Goal: Task Accomplishment & Management: Manage account settings

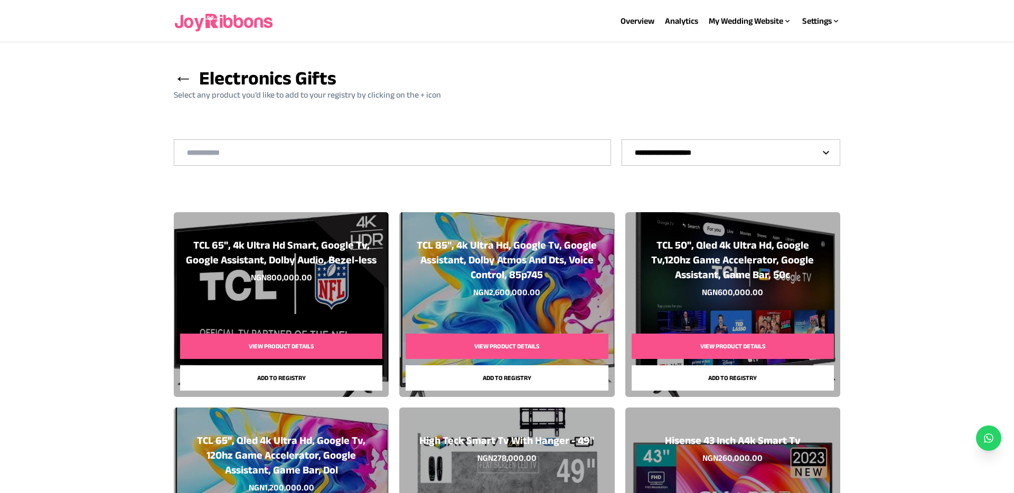
select select "**"
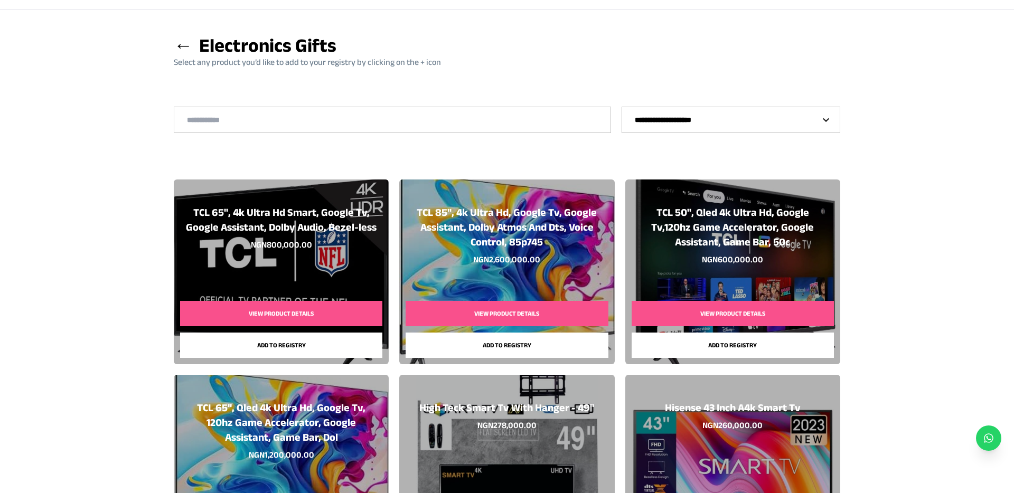
scroll to position [0, 0]
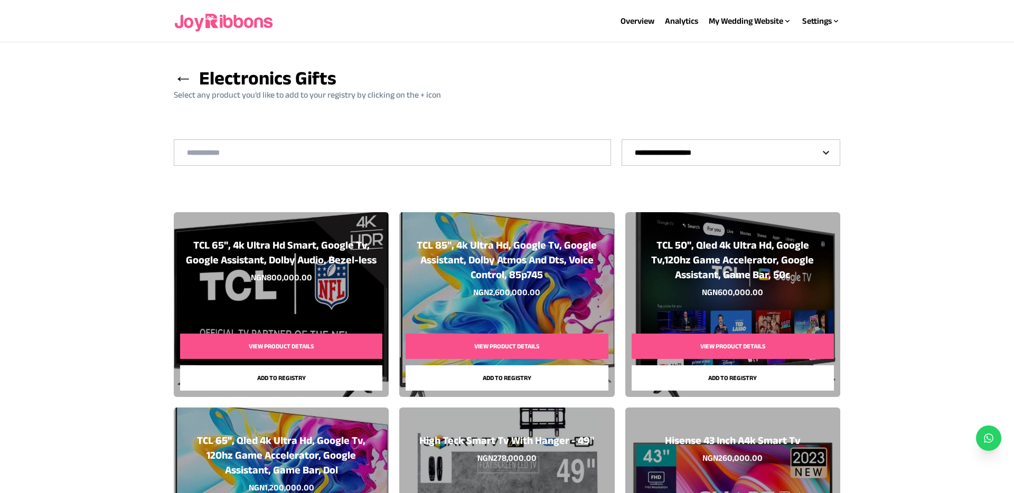
click at [181, 77] on span "←" at bounding box center [183, 78] width 19 height 21
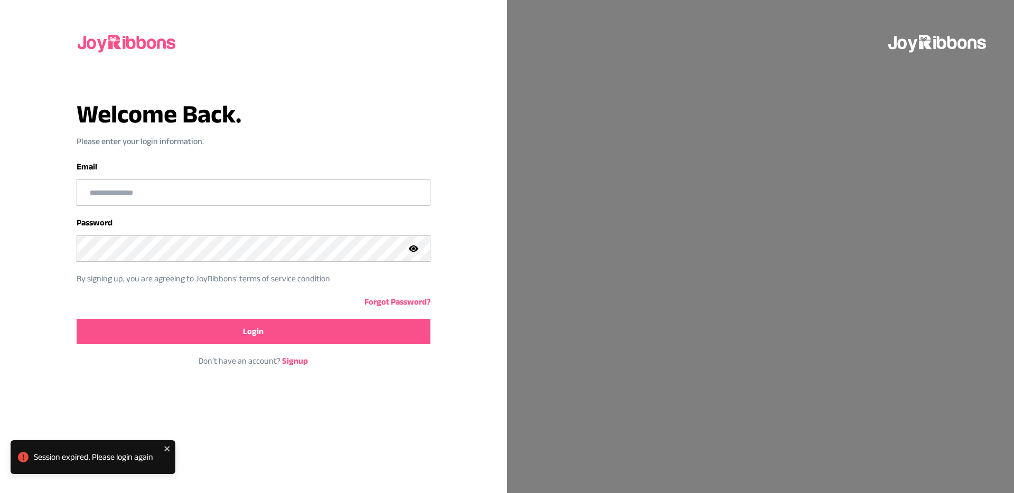
click at [200, 190] on input "email" at bounding box center [253, 192] width 353 height 25
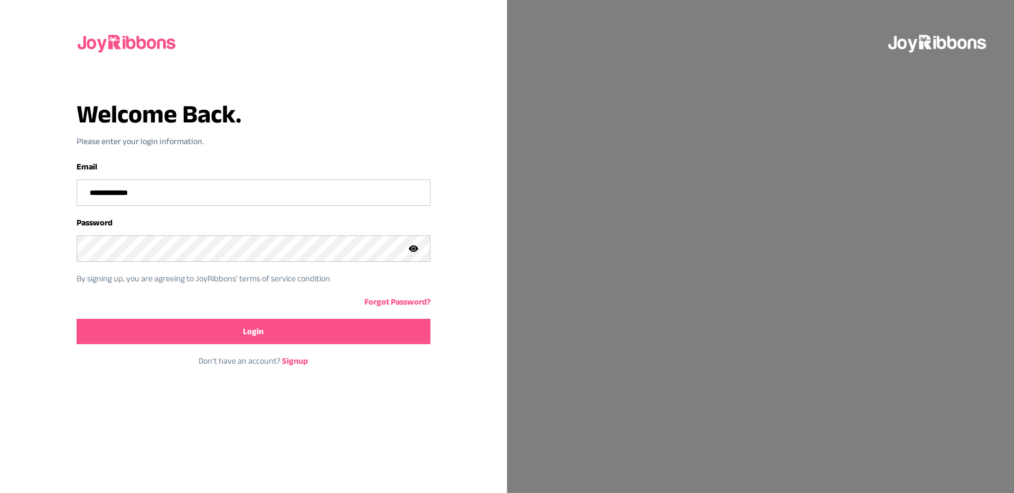
click at [191, 192] on input "**********" at bounding box center [253, 192] width 353 height 25
type input "**********"
click at [414, 253] on div at bounding box center [419, 248] width 21 height 25
click at [344, 338] on button "Login" at bounding box center [254, 331] width 354 height 25
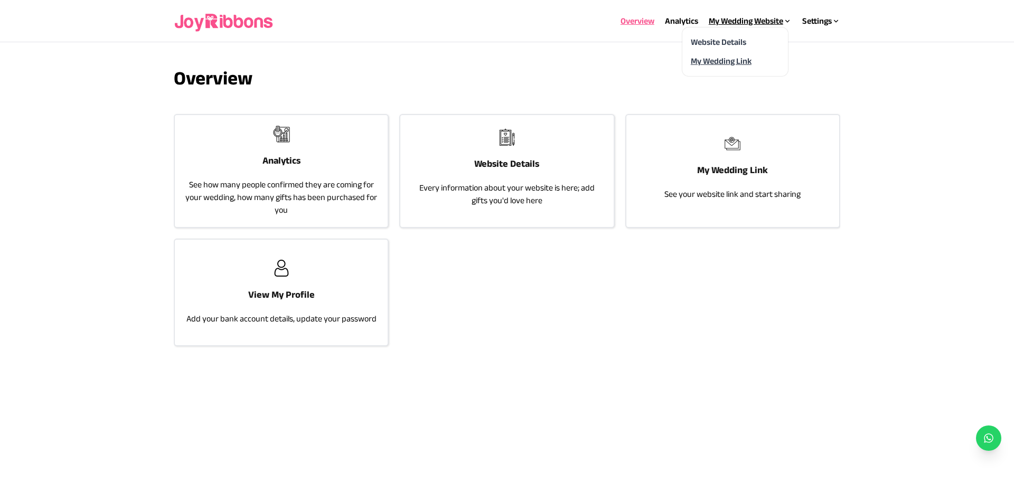
click at [716, 58] on link "My Wedding Link" at bounding box center [721, 60] width 61 height 9
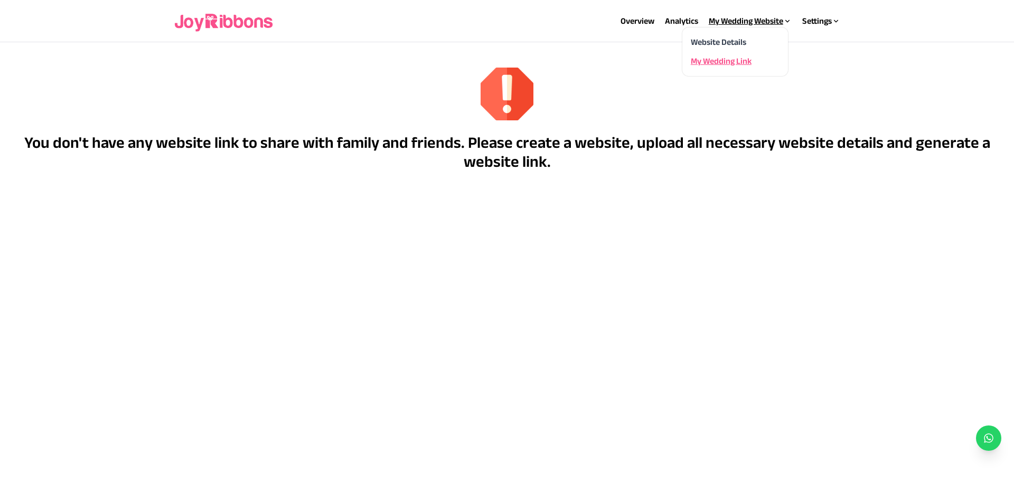
click at [733, 25] on div "My Wedding Website" at bounding box center [750, 21] width 83 height 13
click at [731, 40] on link "Website Details" at bounding box center [718, 41] width 55 height 9
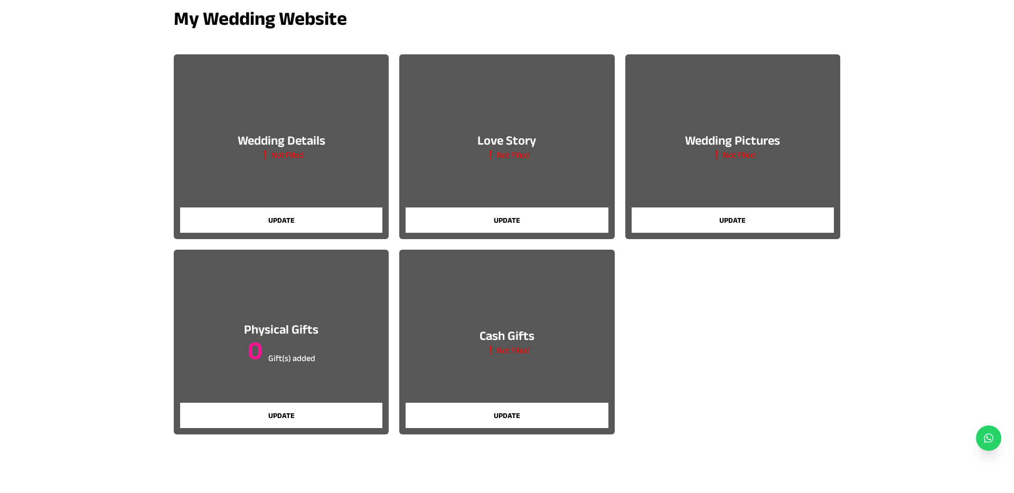
scroll to position [79, 0]
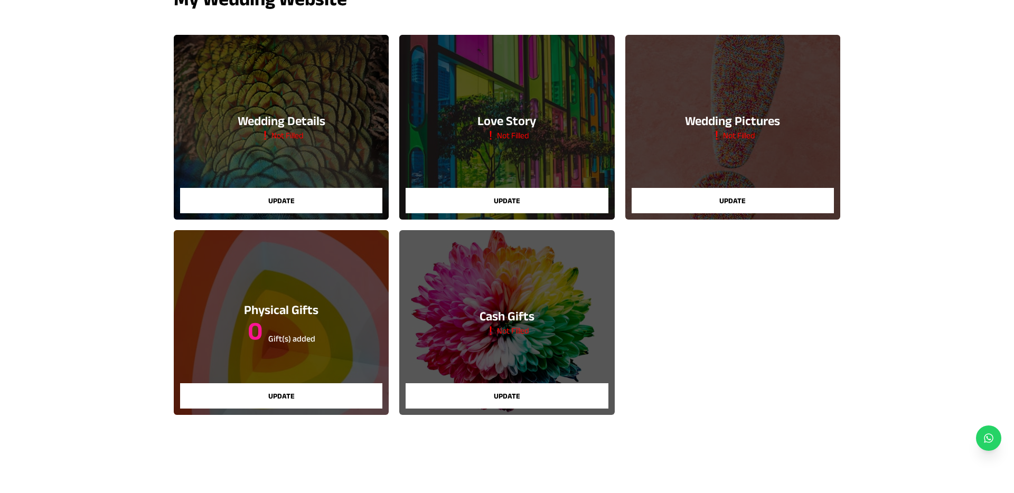
click at [726, 196] on button "Update" at bounding box center [732, 200] width 202 height 25
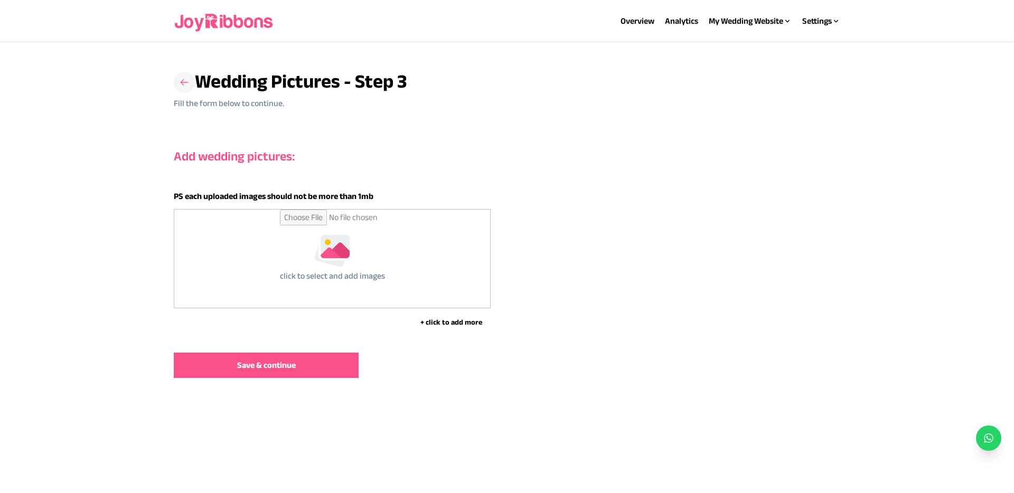
click at [186, 82] on icon at bounding box center [185, 82] width 8 height 6
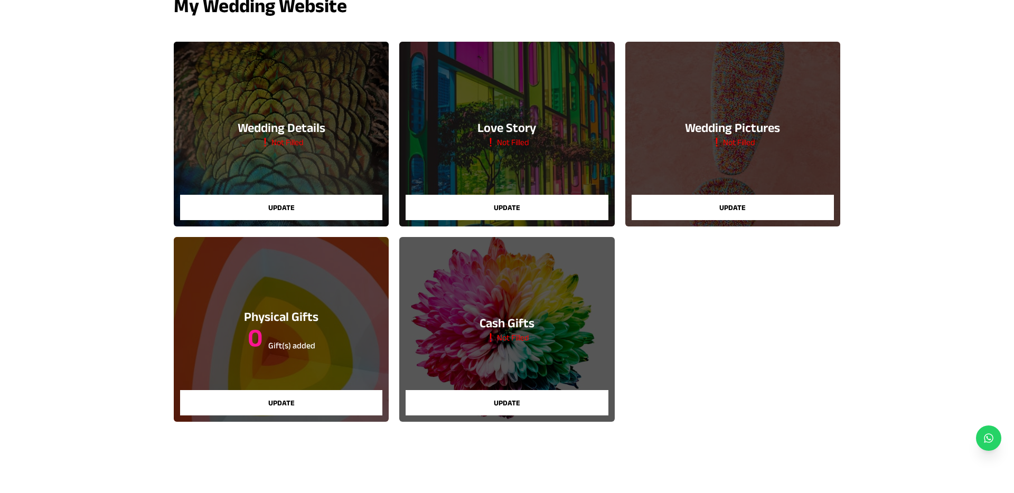
scroll to position [80, 0]
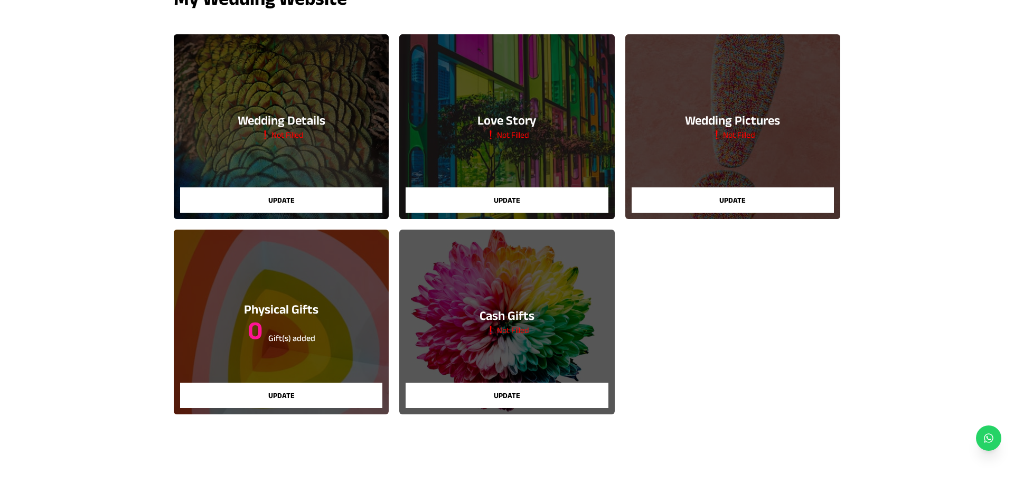
click at [330, 393] on button "Update" at bounding box center [281, 395] width 202 height 25
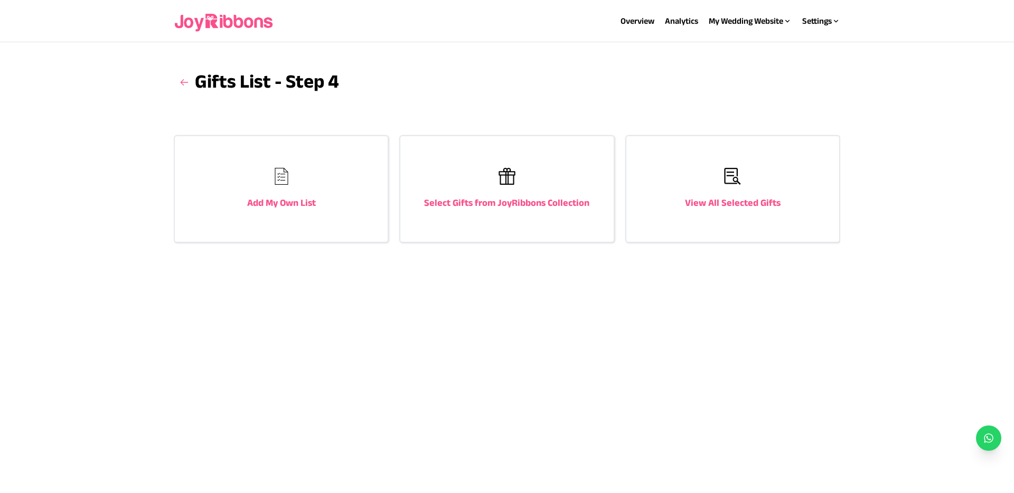
click at [521, 178] on div "Select Gifts from JoyRibbons Collection" at bounding box center [506, 189] width 213 height 106
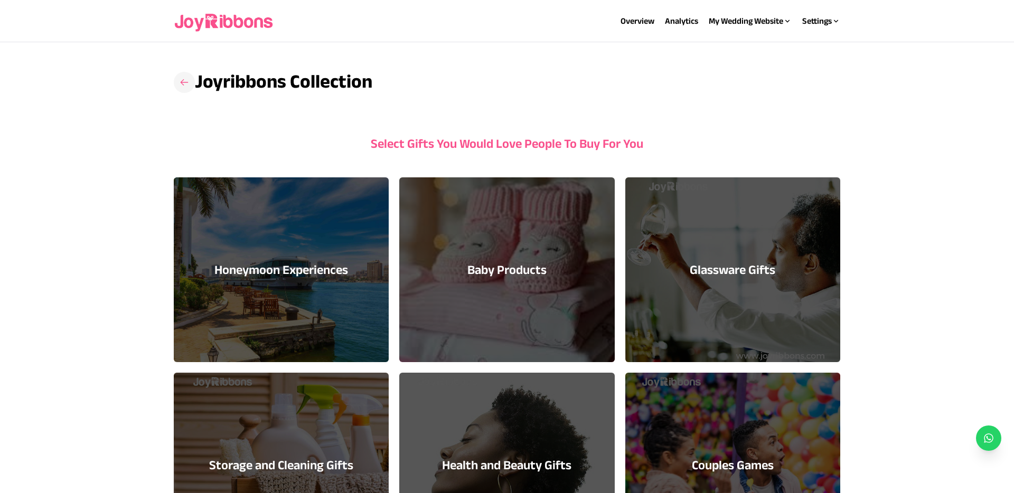
click at [187, 82] on icon at bounding box center [184, 82] width 11 height 11
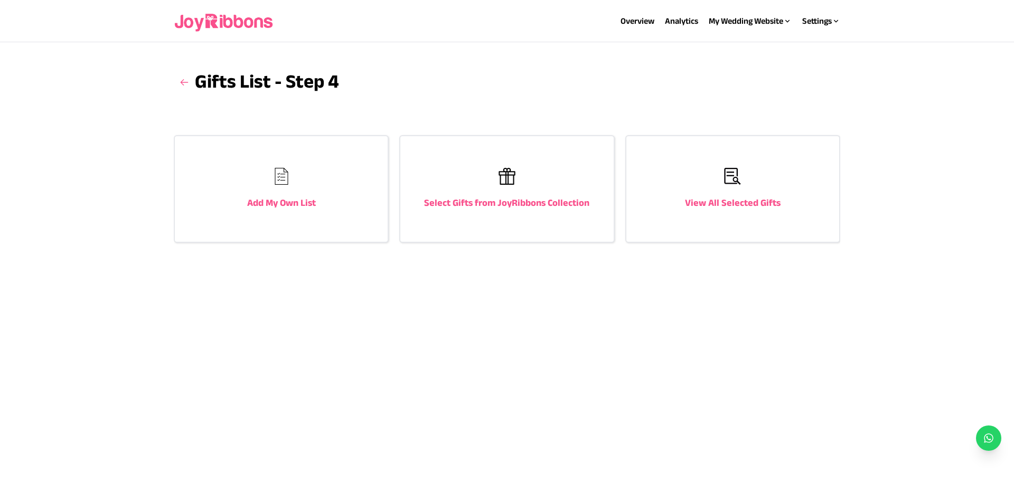
click at [324, 198] on div "Add My Own List" at bounding box center [281, 189] width 213 height 106
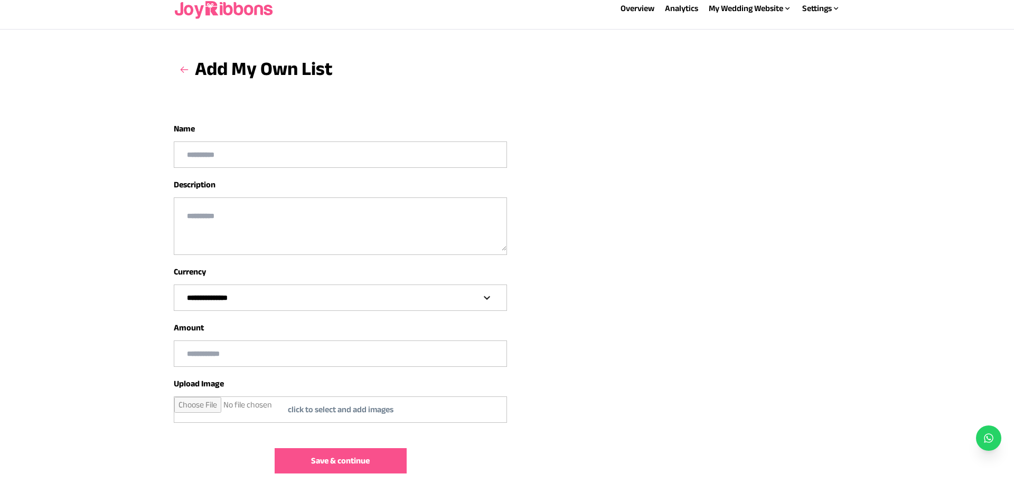
scroll to position [13, 0]
click at [380, 295] on select "**********" at bounding box center [340, 297] width 332 height 25
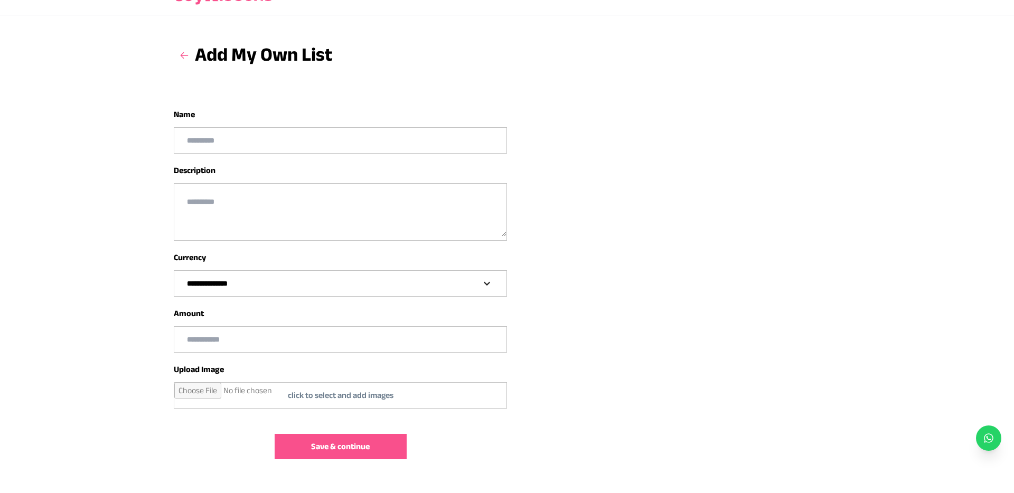
scroll to position [28, 0]
click at [186, 54] on icon at bounding box center [185, 54] width 8 height 6
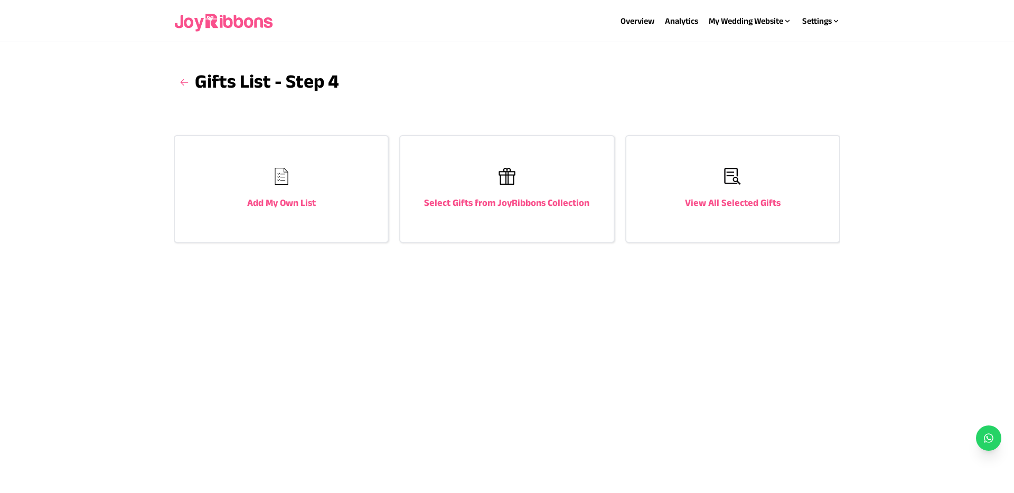
click at [714, 211] on div "View All Selected Gifts" at bounding box center [732, 189] width 213 height 106
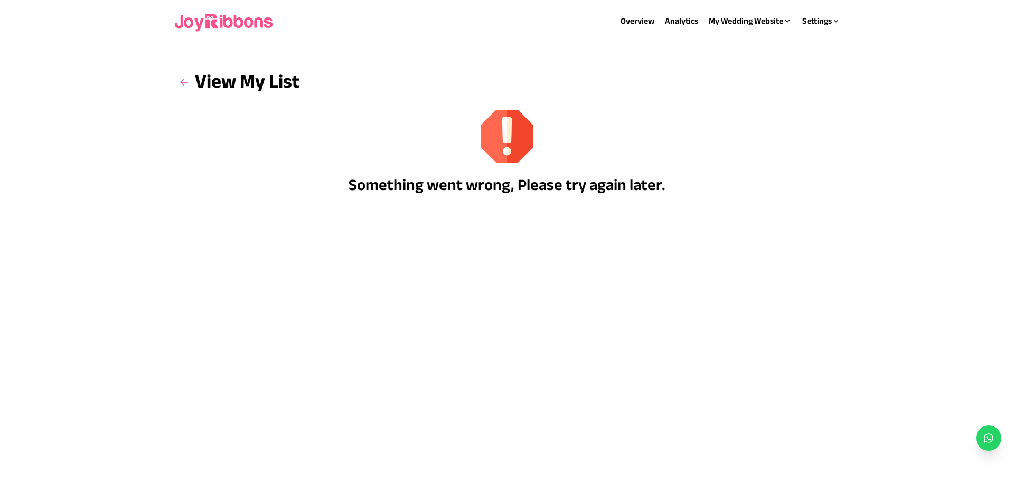
click at [200, 86] on h3 "View My List" at bounding box center [237, 83] width 126 height 30
click at [189, 84] on icon at bounding box center [184, 82] width 11 height 11
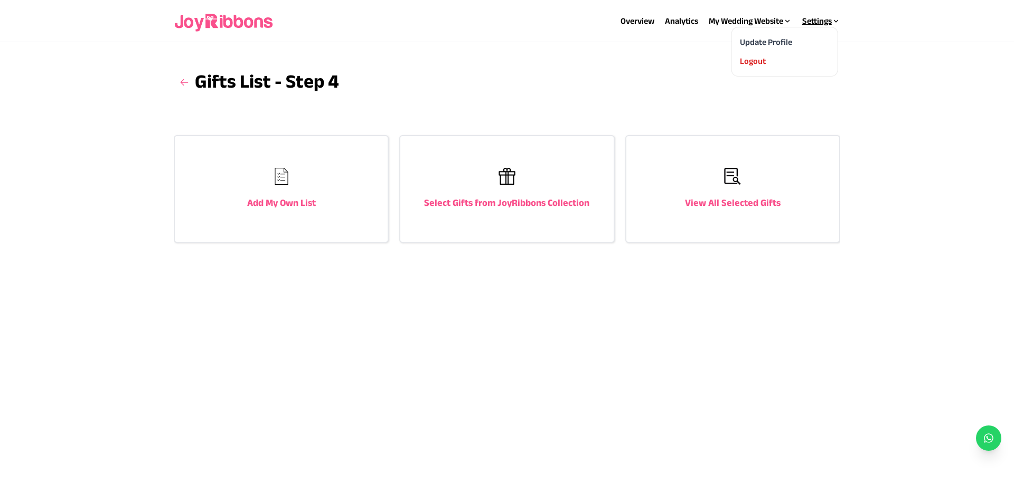
click at [835, 20] on icon at bounding box center [836, 21] width 8 height 8
click at [493, 172] on div "Select Gifts from JoyRibbons Collection" at bounding box center [506, 189] width 213 height 106
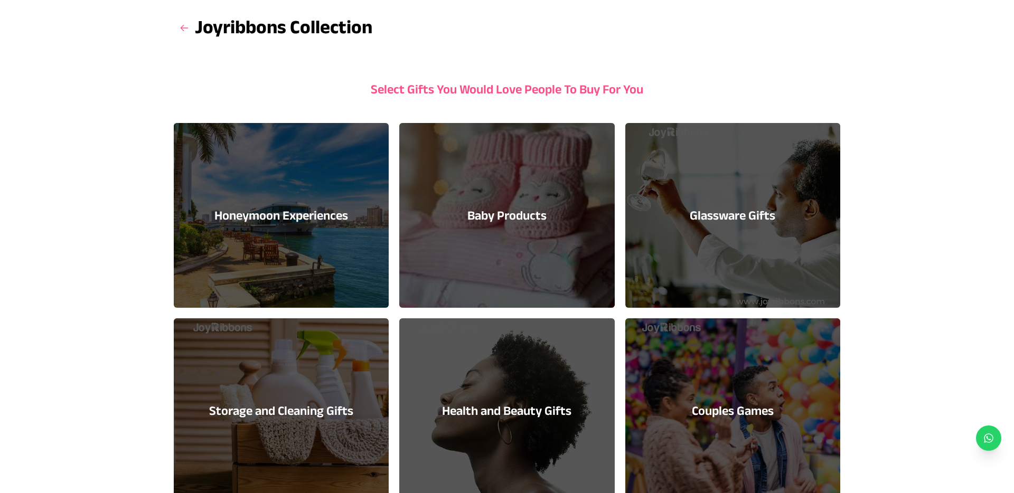
scroll to position [55, 0]
click at [192, 21] on h3 at bounding box center [184, 27] width 21 height 21
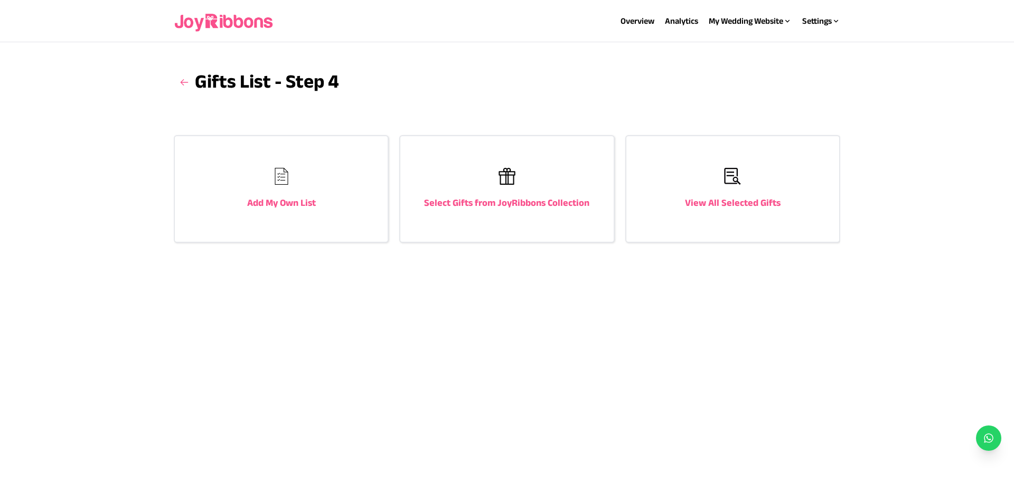
click at [278, 178] on img at bounding box center [281, 176] width 17 height 17
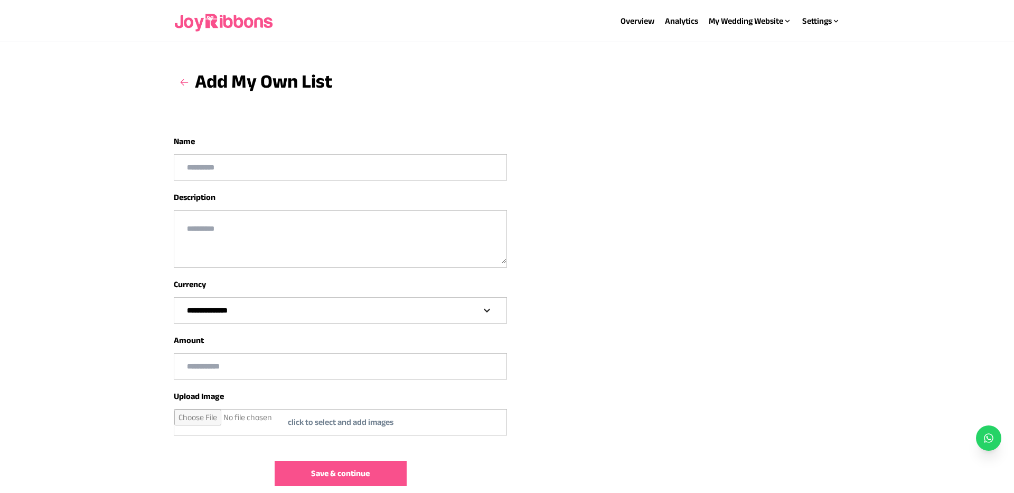
click at [262, 367] on input "text" at bounding box center [340, 366] width 332 height 25
click at [261, 298] on select "**********" at bounding box center [340, 310] width 332 height 25
click at [183, 83] on icon at bounding box center [184, 82] width 11 height 11
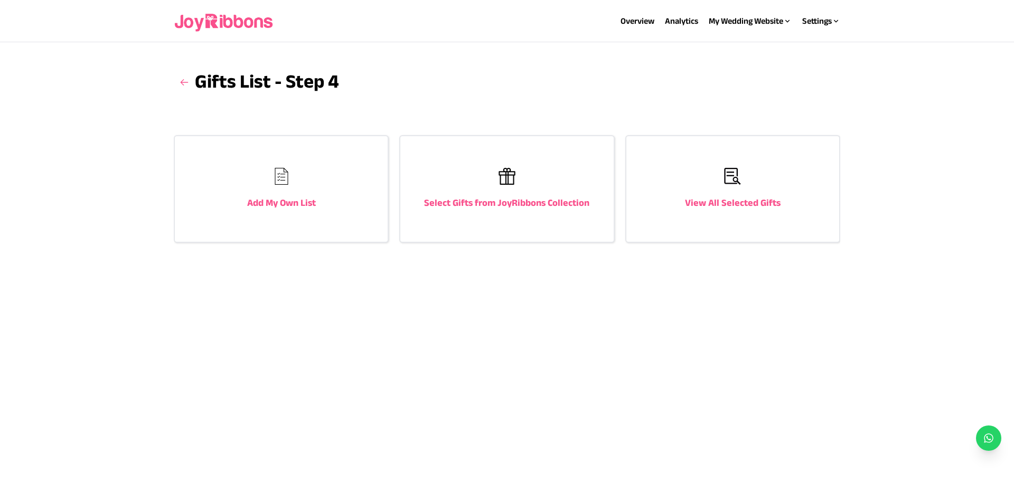
click at [573, 176] on div "Select Gifts from JoyRibbons Collection" at bounding box center [506, 189] width 213 height 106
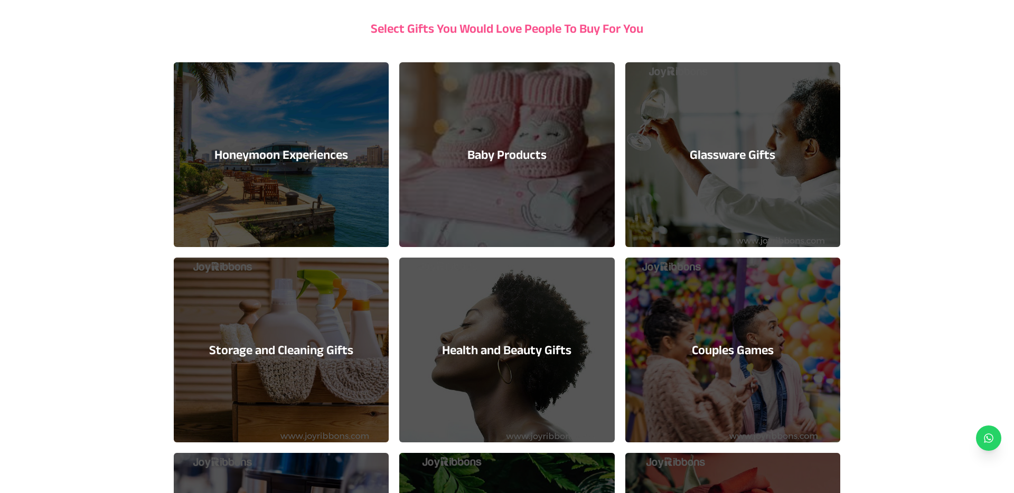
scroll to position [128, 0]
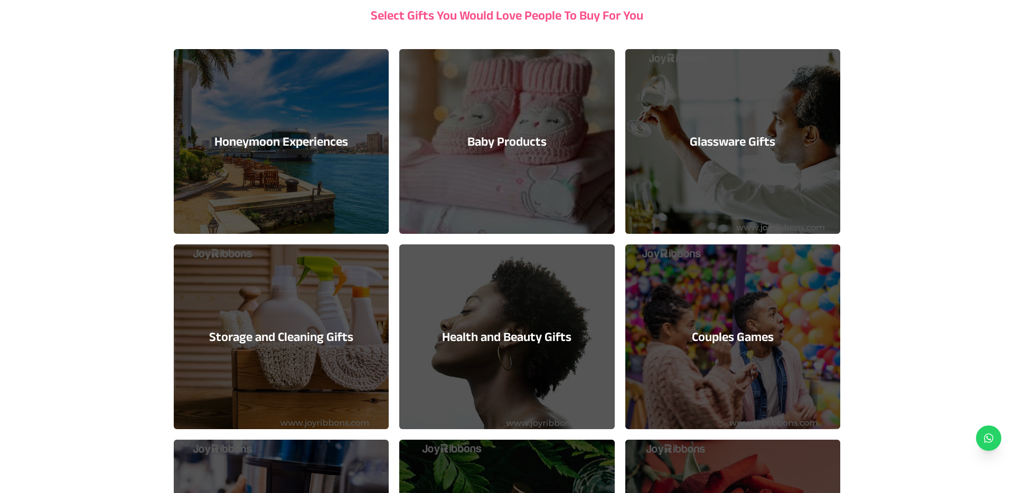
click at [351, 135] on div "Honeymoon Experiences" at bounding box center [281, 141] width 215 height 185
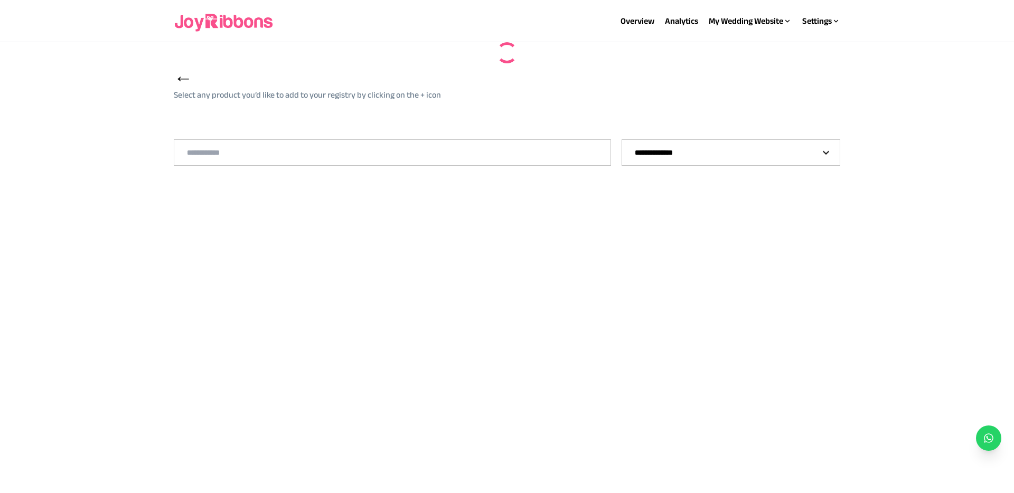
select select "**"
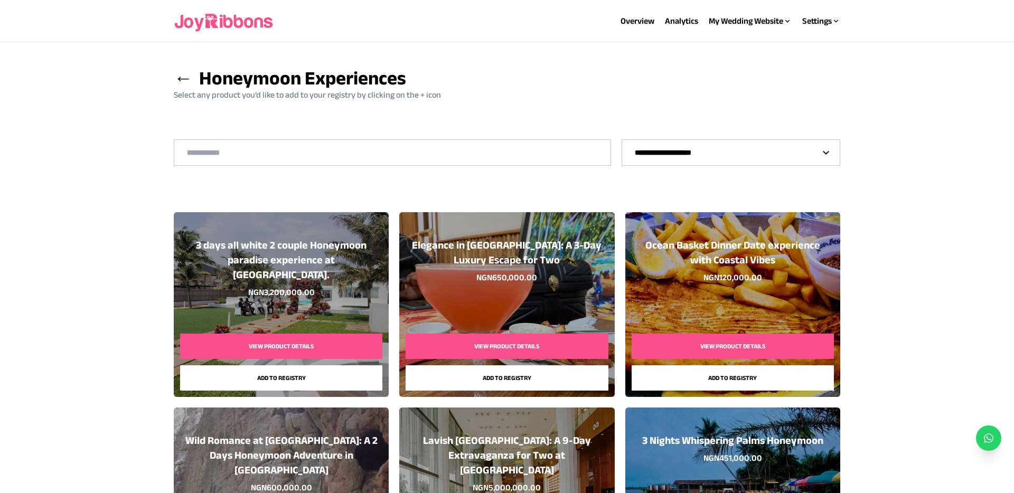
click at [531, 344] on button "View Product Details" at bounding box center [506, 346] width 202 height 25
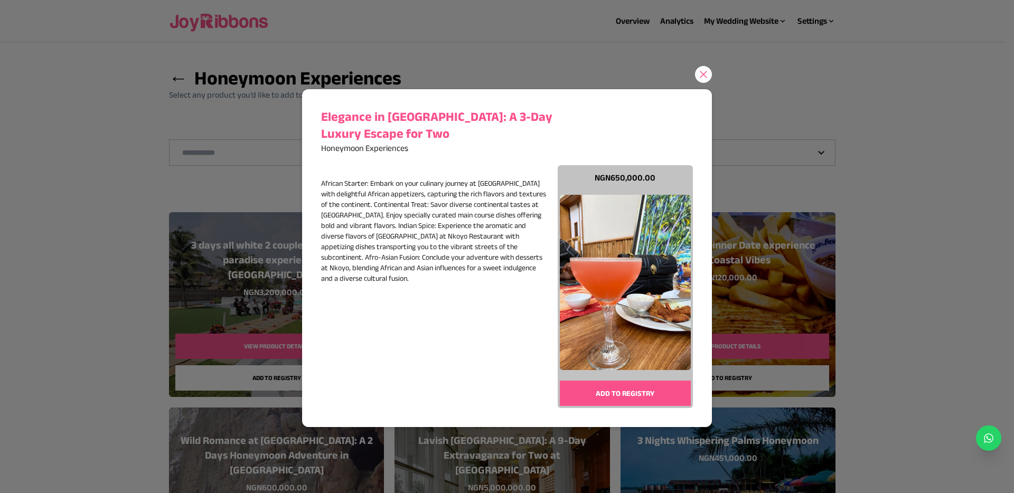
click at [700, 71] on icon at bounding box center [703, 74] width 11 height 11
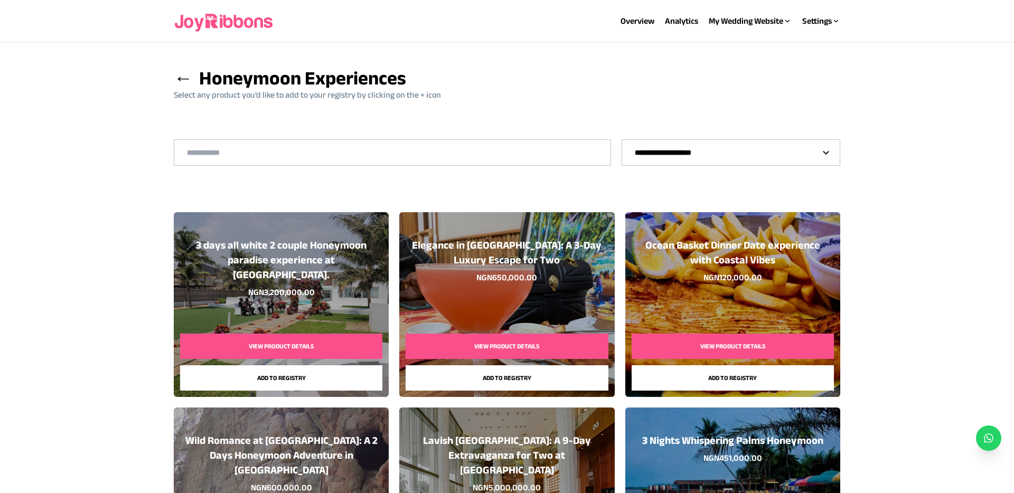
click at [182, 74] on span "←" at bounding box center [183, 78] width 19 height 21
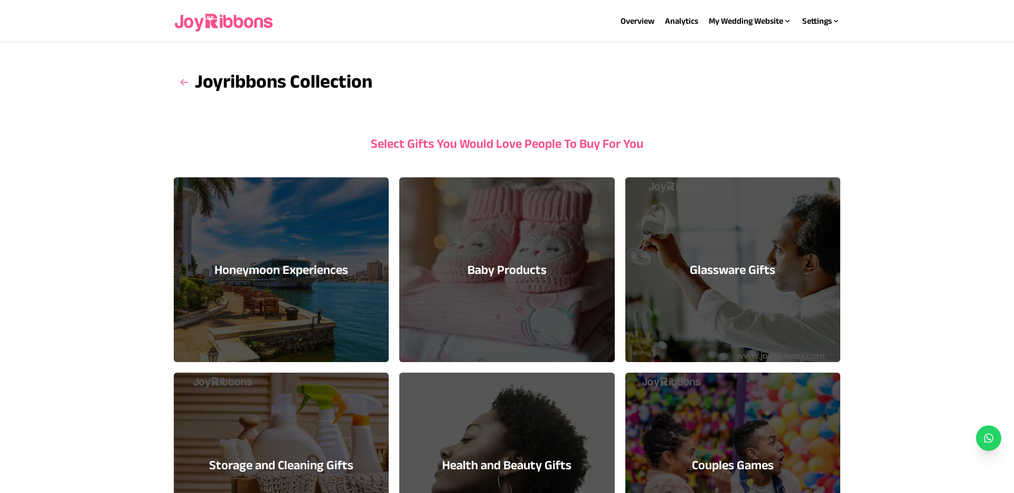
click at [299, 278] on h3 "Honeymoon Experiences" at bounding box center [281, 269] width 134 height 17
select select "**"
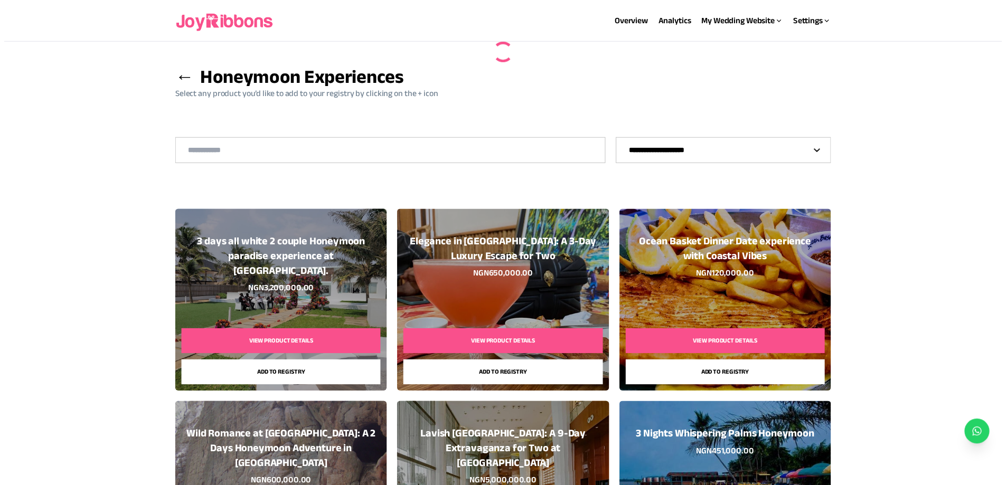
scroll to position [11, 0]
